Goal: Information Seeking & Learning: Learn about a topic

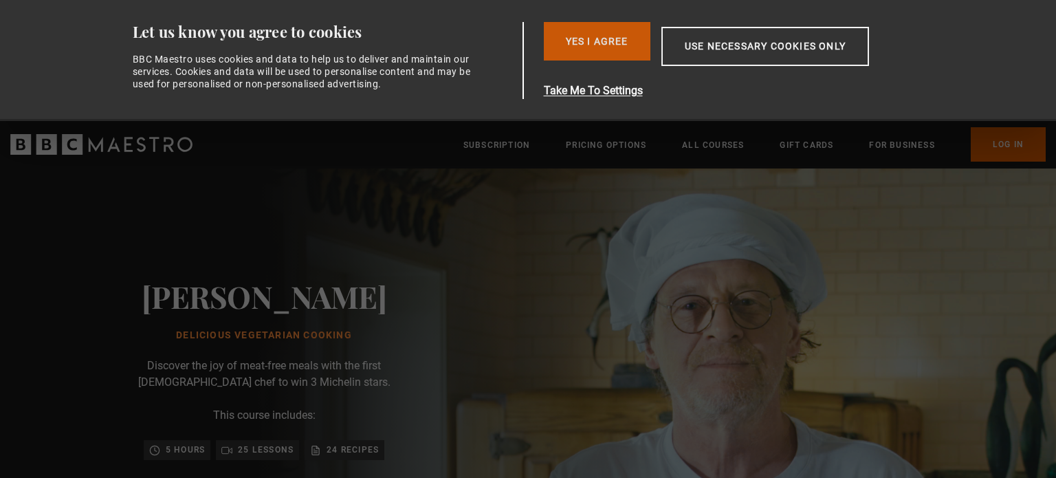
click at [619, 40] on button "Yes I Agree" at bounding box center [597, 41] width 107 height 39
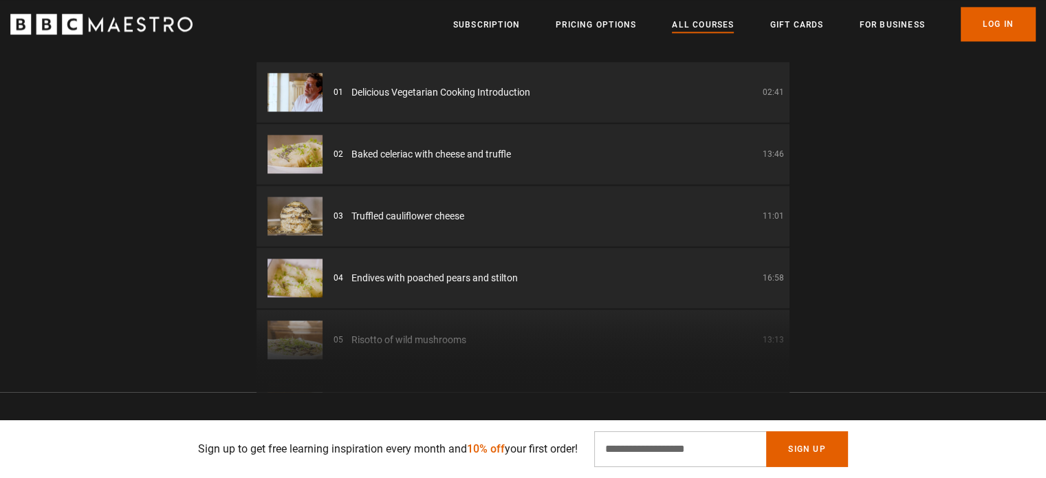
scroll to position [0, 360]
click at [721, 28] on link "All Courses" at bounding box center [703, 25] width 62 height 14
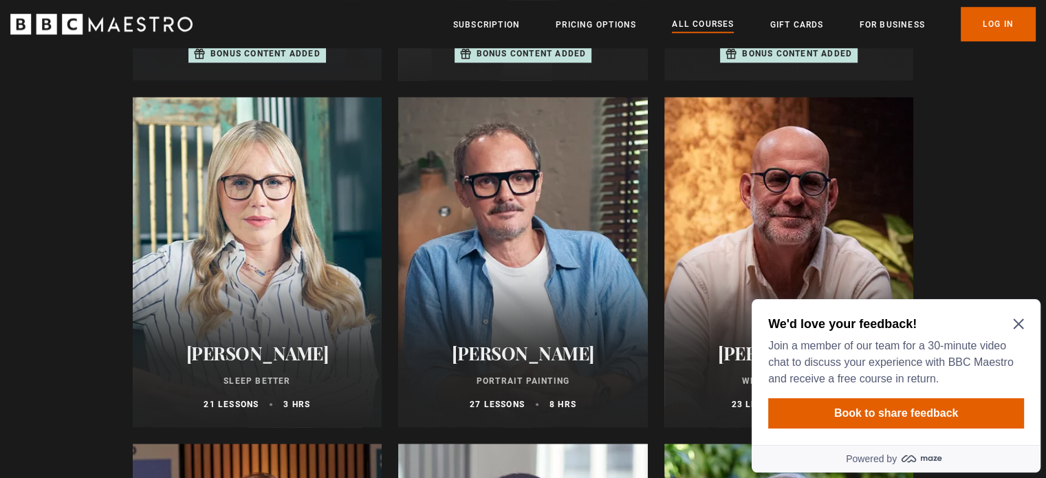
scroll to position [1188, 0]
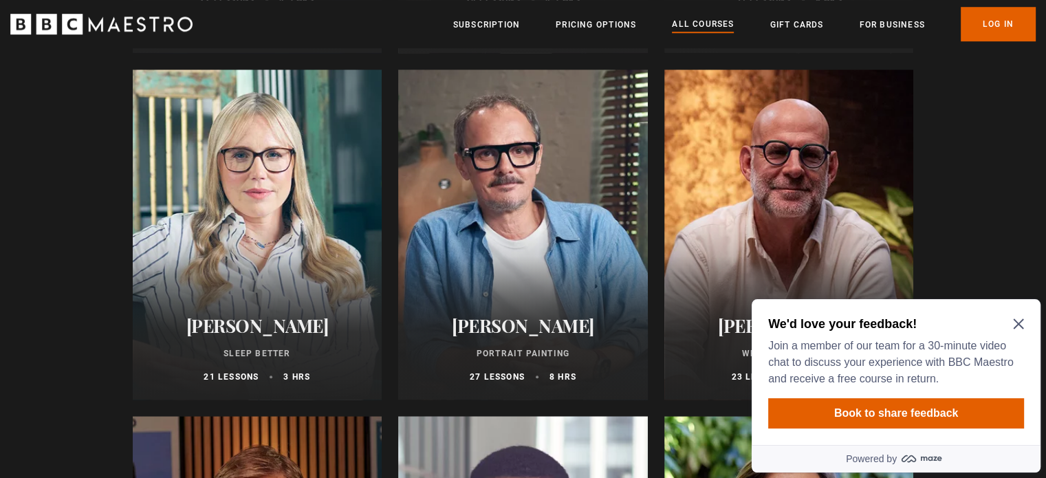
click at [1019, 326] on icon "Close Maze Prompt" at bounding box center [1018, 324] width 10 height 10
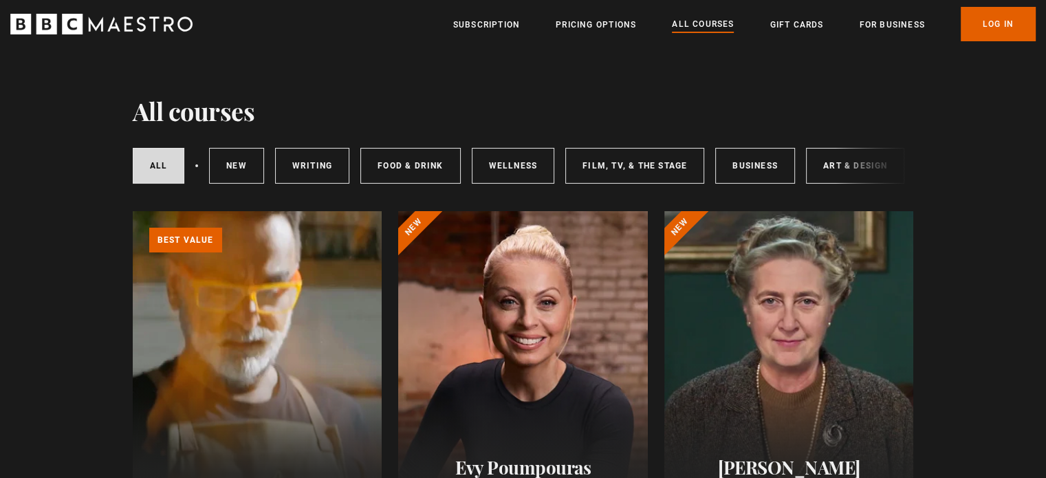
scroll to position [0, 0]
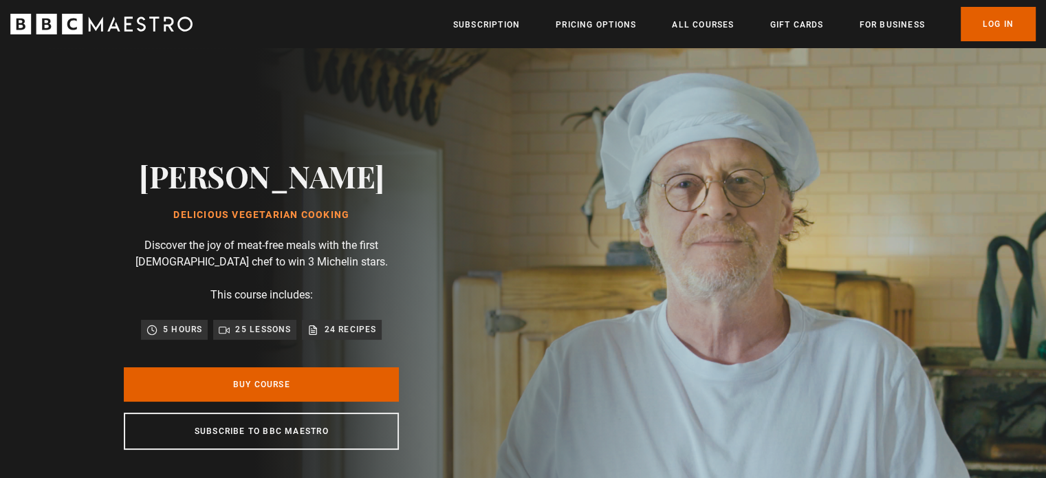
scroll to position [0, 179]
